Goal: Task Accomplishment & Management: Manage account settings

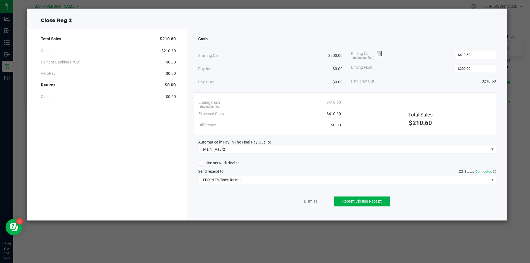
click at [504, 11] on icon "button" at bounding box center [502, 13] width 4 height 7
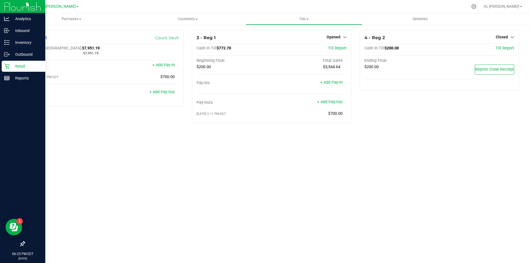
click at [28, 65] on p "Retail" at bounding box center [26, 66] width 33 height 7
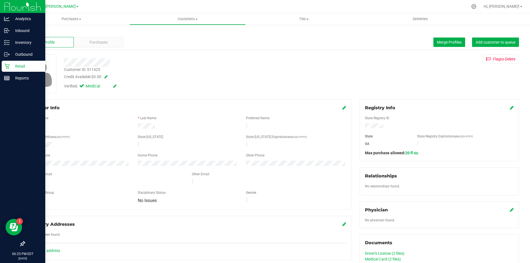
click at [320, 98] on div "Back Profile Purchases Merge Profiles Add customer to queue Customer ID: 511425…" at bounding box center [271, 213] width 495 height 366
drag, startPoint x: 85, startPoint y: 35, endPoint x: 86, endPoint y: 38, distance: 3.2
click at [86, 36] on div "Back Profile Purchases Merge Profiles Add customer to queue Customer ID: 511425…" at bounding box center [271, 213] width 495 height 366
click at [87, 39] on div "Purchases" at bounding box center [98, 42] width 49 height 10
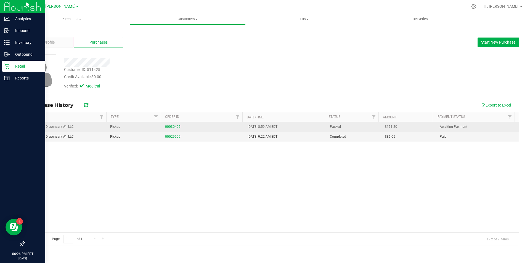
click at [180, 127] on div "00030405" at bounding box center [203, 126] width 76 height 5
click at [173, 128] on link "00030405" at bounding box center [172, 127] width 15 height 4
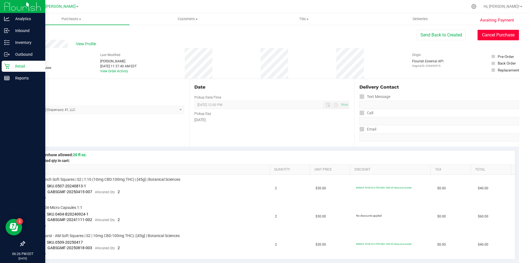
click at [486, 39] on button "Cancel Purchase" at bounding box center [498, 35] width 41 height 10
click at [26, 34] on link "Back" at bounding box center [28, 33] width 8 height 4
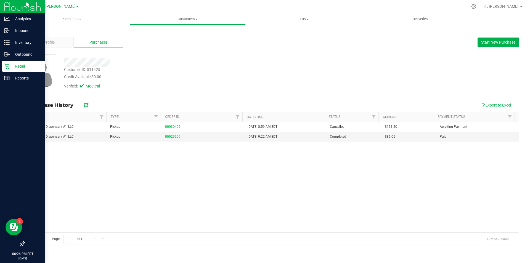
click at [297, 53] on div "Back Profile Purchases Start New Purchase Customer ID: 511425 Credit Available:…" at bounding box center [271, 138] width 495 height 216
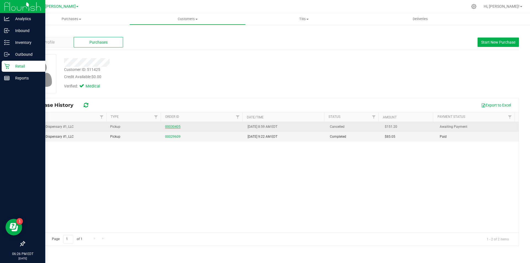
click at [168, 125] on link "00030405" at bounding box center [172, 127] width 15 height 4
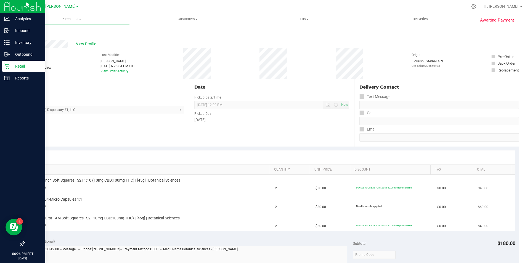
click at [6, 69] on div "Retail" at bounding box center [24, 66] width 44 height 11
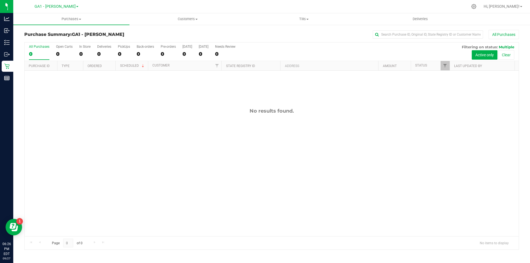
click at [231, 150] on div "No results found." at bounding box center [272, 172] width 494 height 203
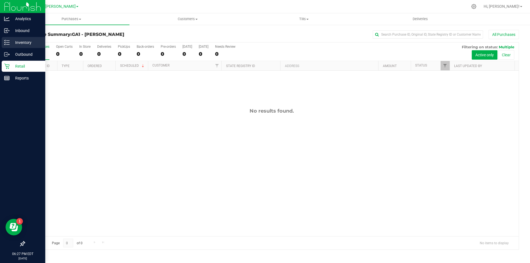
click at [15, 42] on p "Inventory" at bounding box center [26, 42] width 33 height 7
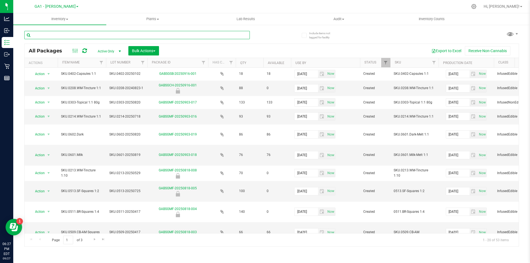
click at [120, 36] on input "text" at bounding box center [137, 35] width 226 height 8
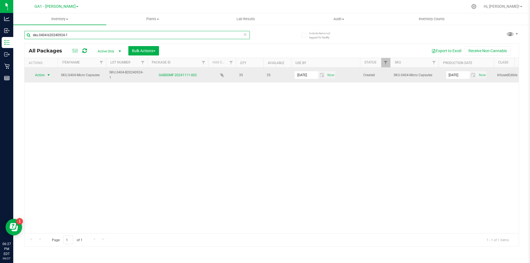
type input "sku.0404-b20240924-1"
click at [49, 75] on span "select" at bounding box center [48, 75] width 4 height 4
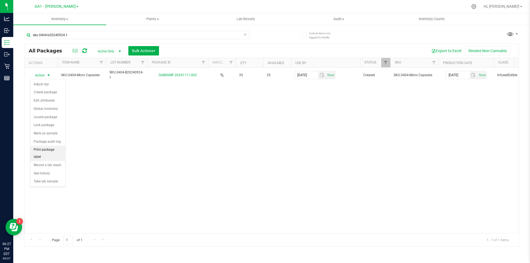
click at [59, 149] on li "Print package label" at bounding box center [47, 153] width 35 height 15
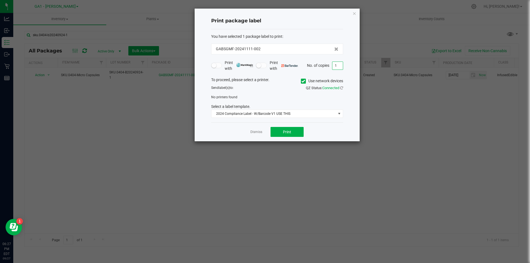
click at [334, 67] on input "1" at bounding box center [337, 66] width 10 height 8
click at [336, 67] on input "1" at bounding box center [337, 66] width 10 height 8
type input "2"
click at [289, 130] on span "Print" at bounding box center [287, 132] width 8 height 4
click at [304, 81] on span at bounding box center [303, 81] width 5 height 5
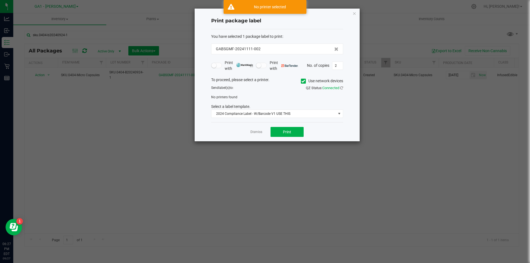
click at [0, 0] on input "Use network devices" at bounding box center [0, 0] width 0 height 0
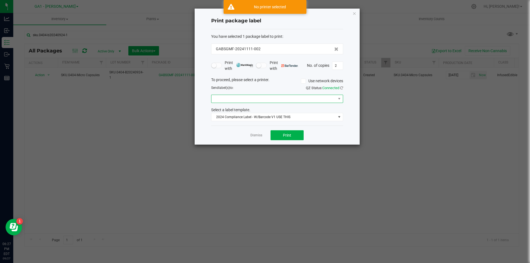
click at [290, 103] on span at bounding box center [273, 99] width 124 height 8
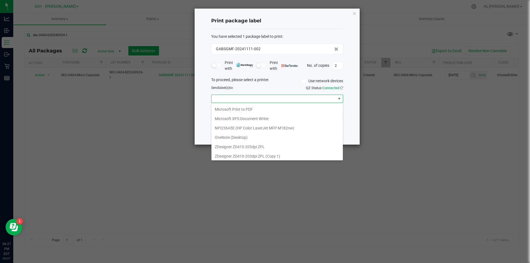
scroll to position [29, 0]
click at [255, 147] on 1\) "ZDesigner ZD410-203dpi ZPL (Copy 1)" at bounding box center [276, 145] width 131 height 9
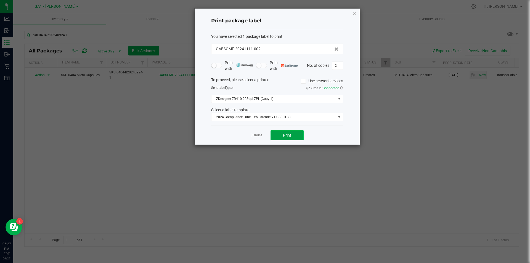
click at [293, 137] on button "Print" at bounding box center [286, 135] width 33 height 10
click at [355, 14] on icon "button" at bounding box center [354, 13] width 4 height 7
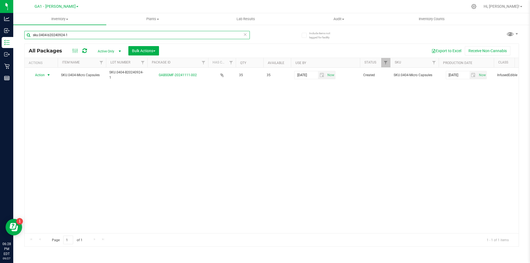
click at [191, 33] on input "sku.0404-b20240924-1" at bounding box center [137, 35] width 226 height 8
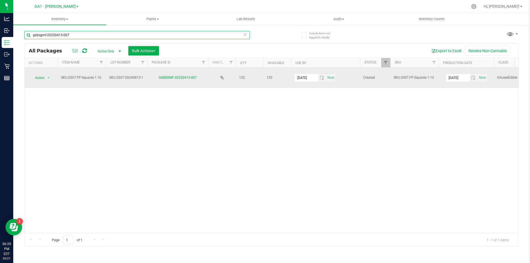
type input "gabsgmf-20250415-007"
click at [48, 81] on span "select" at bounding box center [48, 78] width 7 height 8
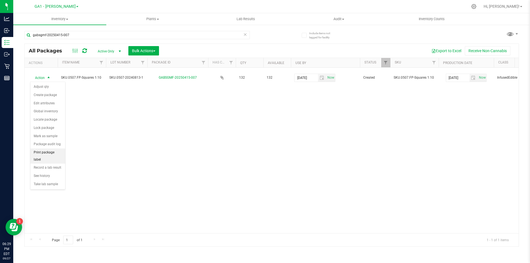
click at [54, 149] on li "Print package label" at bounding box center [47, 155] width 35 height 15
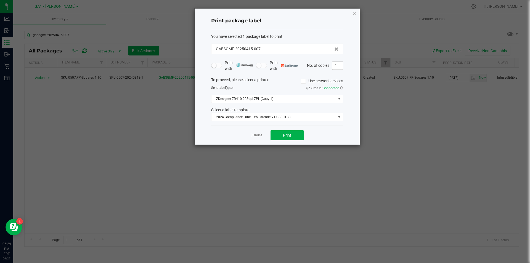
click at [337, 66] on input "1" at bounding box center [337, 66] width 10 height 8
type input "2"
click at [286, 134] on span "Print" at bounding box center [287, 135] width 8 height 4
click at [354, 10] on icon "button" at bounding box center [354, 13] width 4 height 7
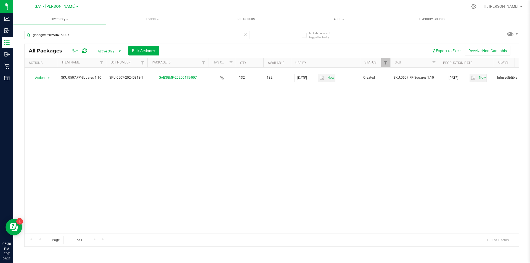
click at [246, 35] on icon at bounding box center [245, 34] width 4 height 7
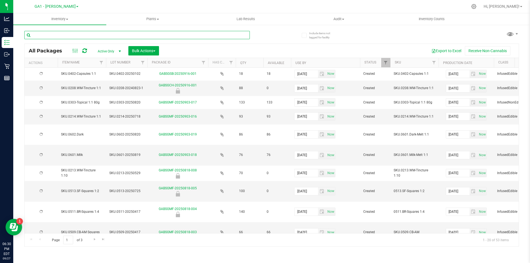
click at [231, 36] on input "text" at bounding box center [137, 35] width 226 height 8
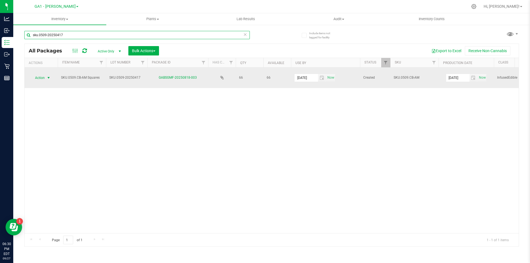
type input "sku.0509-20250417"
click at [46, 78] on span "select" at bounding box center [48, 78] width 7 height 8
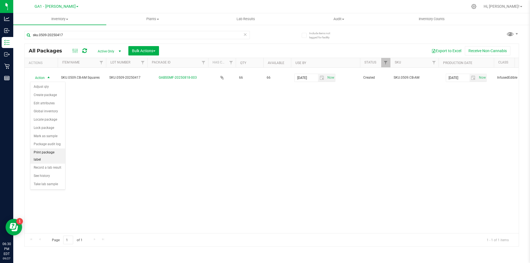
click at [57, 150] on li "Print package label" at bounding box center [47, 155] width 35 height 15
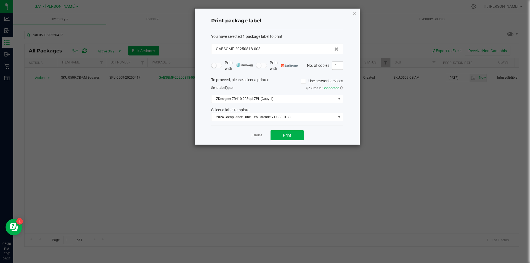
click at [337, 63] on input "1" at bounding box center [337, 66] width 10 height 8
type input "2"
click at [293, 132] on button "Print" at bounding box center [286, 135] width 33 height 10
click at [415, 155] on ngb-modal-window "Print package label You have selected 1 package label to print : GABSGMF-202508…" at bounding box center [267, 131] width 534 height 263
click at [355, 17] on div "Print package label You have selected 1 package label to print : GABSGMF-202508…" at bounding box center [277, 77] width 165 height 136
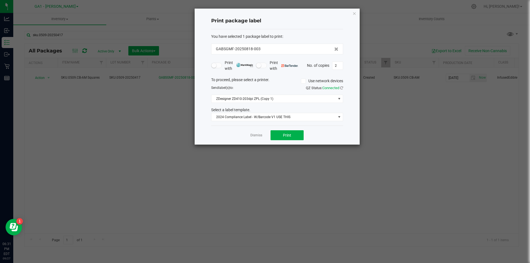
click at [355, 9] on div "Print package label You have selected 1 package label to print : GABSGMF-202508…" at bounding box center [277, 77] width 165 height 136
click at [353, 14] on icon "button" at bounding box center [354, 13] width 4 height 7
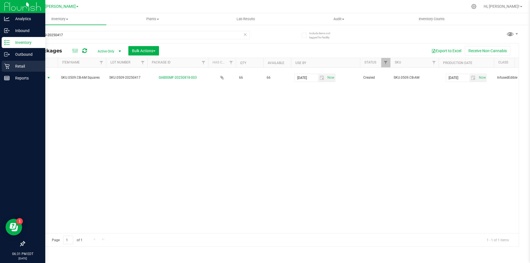
click at [15, 71] on div "Retail" at bounding box center [24, 66] width 44 height 11
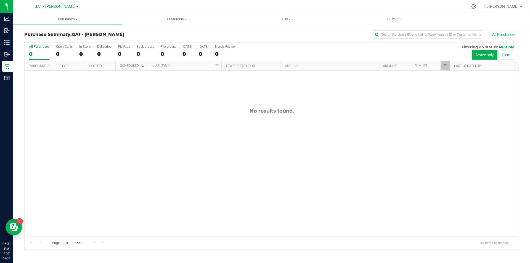
click at [279, 28] on div "Purchase Summary: GA1 - Chamblee All Purchases All Purchases 0 Open Carts 0 In …" at bounding box center [271, 139] width 517 height 231
click at [282, 16] on uib-tab-heading "Tills Manage tills Reconcile e-payments" at bounding box center [286, 19] width 108 height 11
click at [256, 31] on span "Manage tills" at bounding box center [249, 33] width 37 height 5
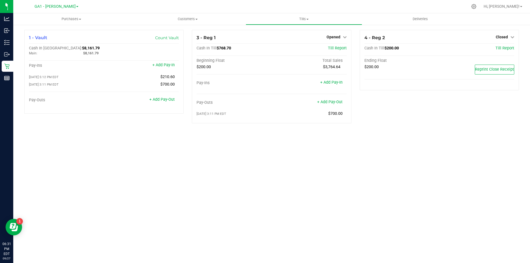
click at [239, 148] on div "Purchases Summary of purchases Fulfillment All purchases Customers All customer…" at bounding box center [271, 138] width 517 height 250
click at [330, 100] on link "+ Add Pay-Out" at bounding box center [329, 102] width 25 height 5
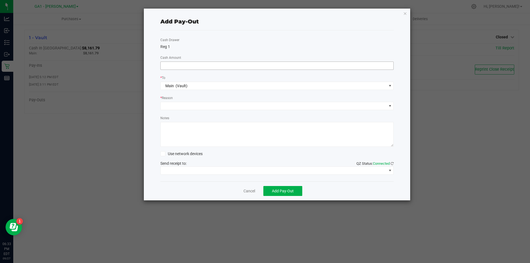
click at [240, 66] on input at bounding box center [277, 66] width 233 height 8
type input "$568.70"
click at [226, 107] on span at bounding box center [274, 106] width 226 height 8
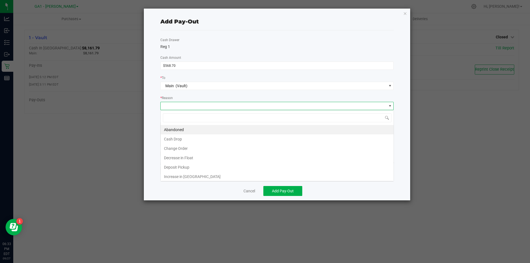
scroll to position [8, 233]
click at [184, 138] on li "Cash Drop" at bounding box center [277, 138] width 233 height 9
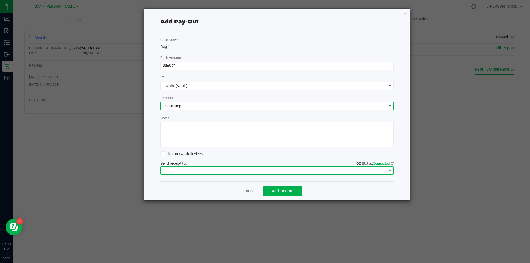
click at [189, 173] on span at bounding box center [274, 171] width 226 height 8
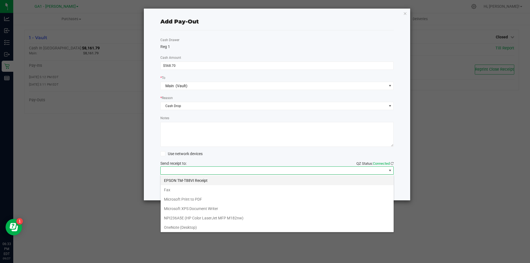
click at [187, 182] on Receipt "EPSON TM-T88VI Receipt" at bounding box center [277, 180] width 233 height 9
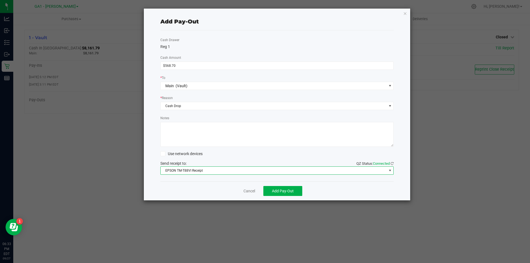
click at [202, 190] on div "Cancel Add Pay-Out" at bounding box center [277, 190] width 234 height 19
click at [278, 182] on div "Cancel Add Pay-Out" at bounding box center [277, 190] width 234 height 19
click at [281, 194] on button "Add Pay-Out" at bounding box center [282, 191] width 39 height 10
click at [407, 11] on icon "button" at bounding box center [405, 13] width 4 height 7
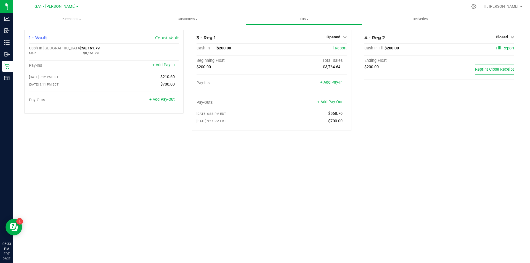
drag, startPoint x: 413, startPoint y: 168, endPoint x: 410, endPoint y: 168, distance: 3.9
click at [413, 168] on div "Purchases Summary of purchases Fulfillment All purchases Customers All customer…" at bounding box center [271, 138] width 517 height 250
click at [377, 162] on div "Purchases Summary of purchases Fulfillment All purchases Customers All customer…" at bounding box center [271, 138] width 517 height 250
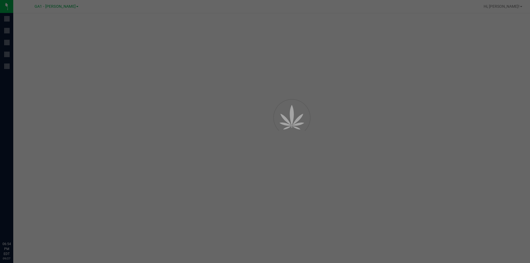
click at [140, 174] on div at bounding box center [265, 131] width 530 height 263
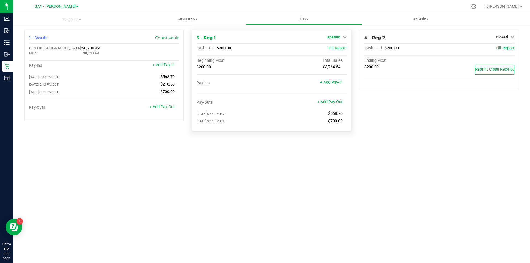
click at [341, 38] on link "Opened" at bounding box center [337, 37] width 20 height 4
click at [340, 50] on link "Close Till" at bounding box center [334, 48] width 15 height 4
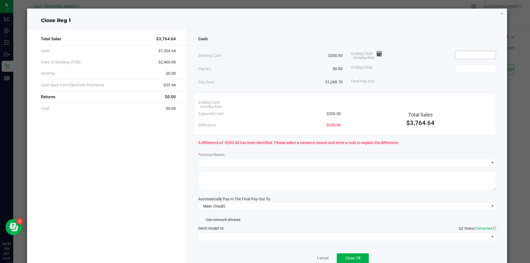
click at [459, 54] on input at bounding box center [475, 55] width 41 height 8
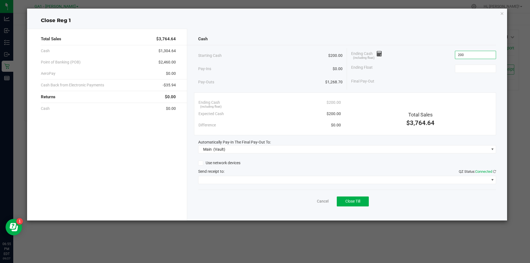
type input "$200.00"
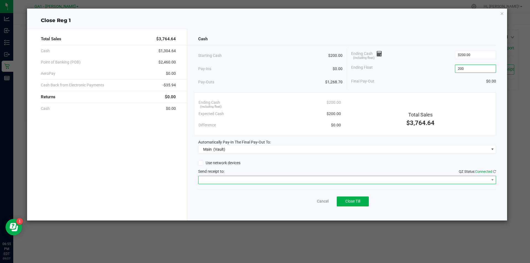
type input "$200.00"
click at [371, 181] on span at bounding box center [343, 180] width 291 height 8
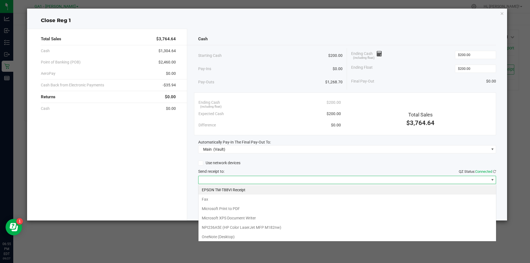
scroll to position [8, 298]
click at [349, 180] on span at bounding box center [343, 180] width 291 height 8
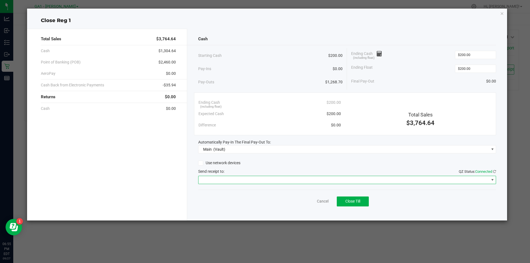
click at [425, 181] on span at bounding box center [343, 180] width 291 height 8
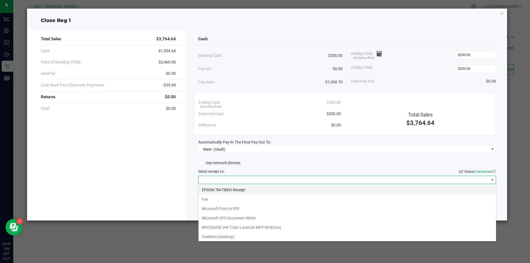
click at [394, 189] on Receipt "EPSON TM-T88VI Receipt" at bounding box center [347, 189] width 298 height 9
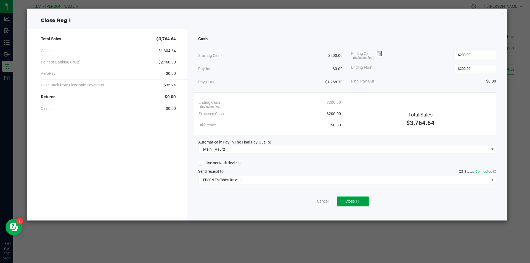
click at [362, 204] on button "Close Till" at bounding box center [353, 202] width 32 height 10
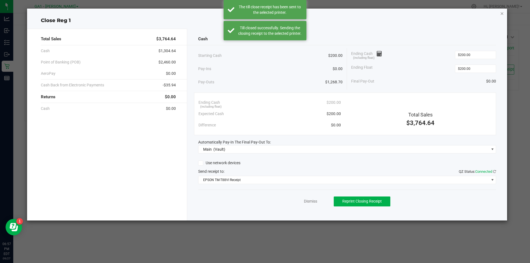
click at [500, 11] on icon "button" at bounding box center [502, 13] width 4 height 7
